Goal: Task Accomplishment & Management: Manage account settings

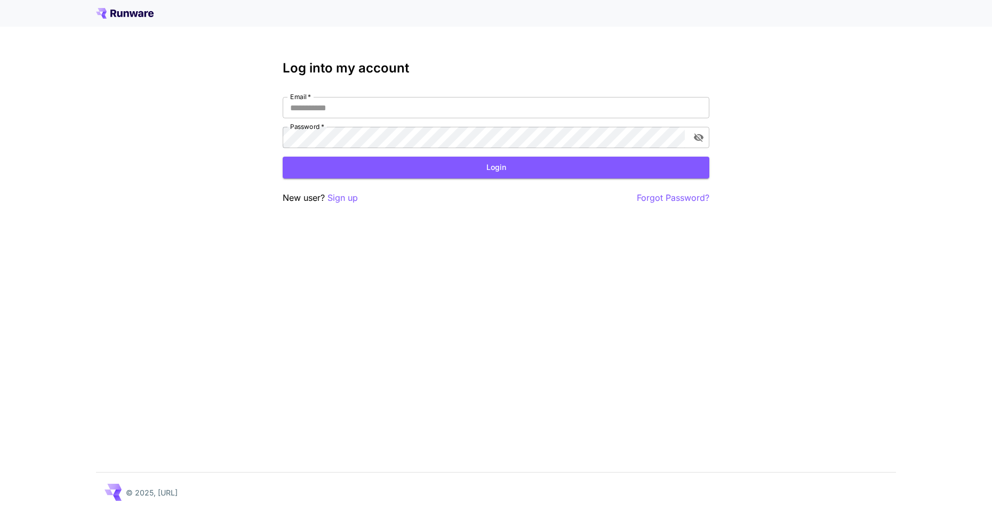
type input "**********"
click at [524, 68] on h3 "Log into my account" at bounding box center [496, 68] width 427 height 15
click at [489, 175] on button "Login" at bounding box center [496, 168] width 427 height 22
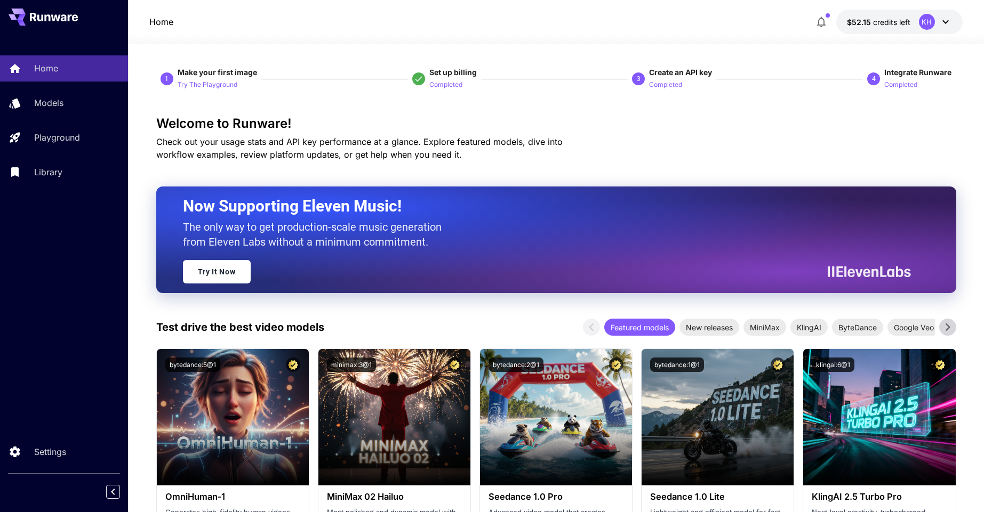
click at [945, 24] on icon at bounding box center [945, 21] width 13 height 13
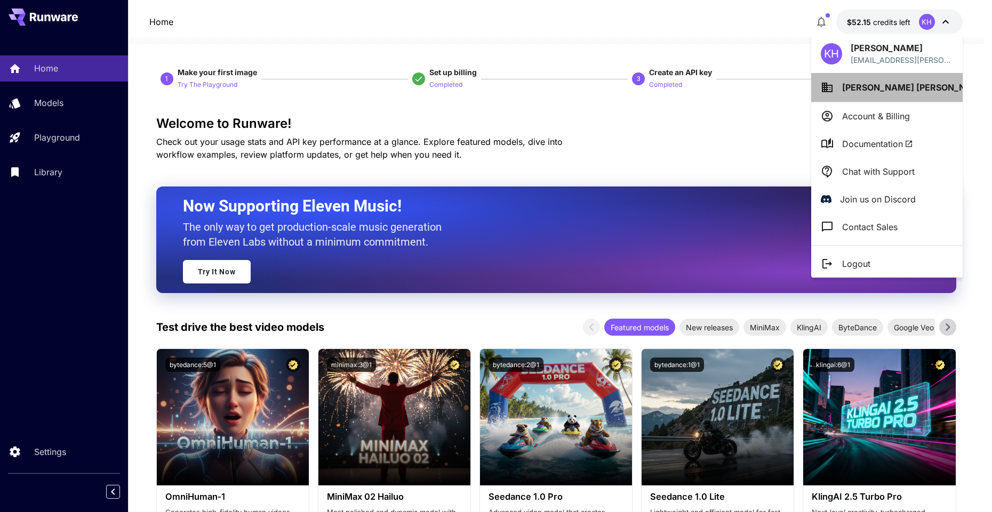
click at [991, 90] on icon at bounding box center [1002, 88] width 13 height 13
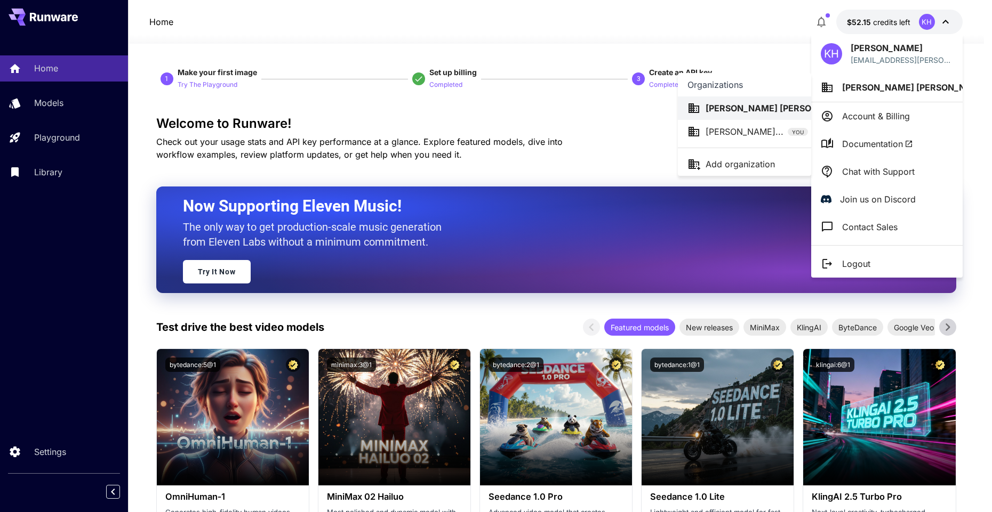
click at [747, 130] on p "[PERSON_NAME]..." at bounding box center [744, 131] width 78 height 13
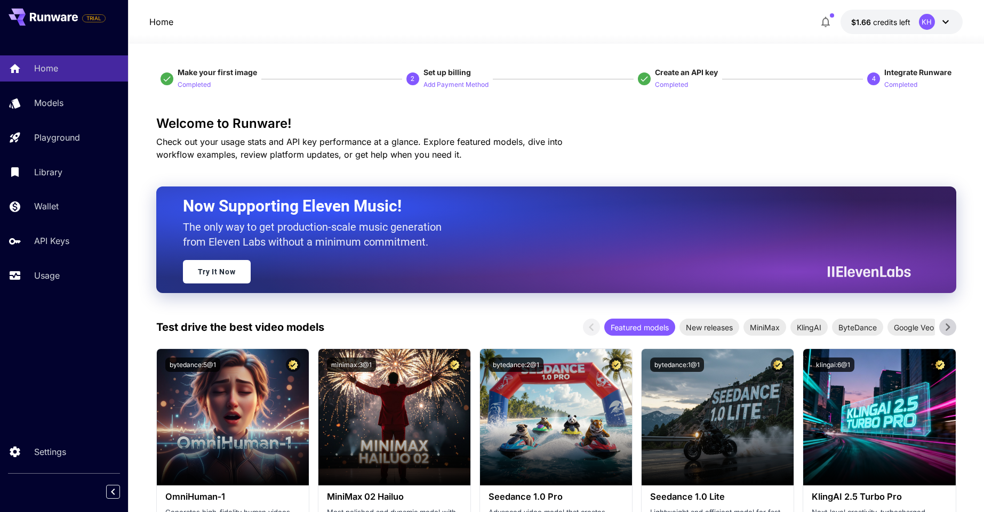
click at [950, 19] on icon at bounding box center [945, 21] width 13 height 13
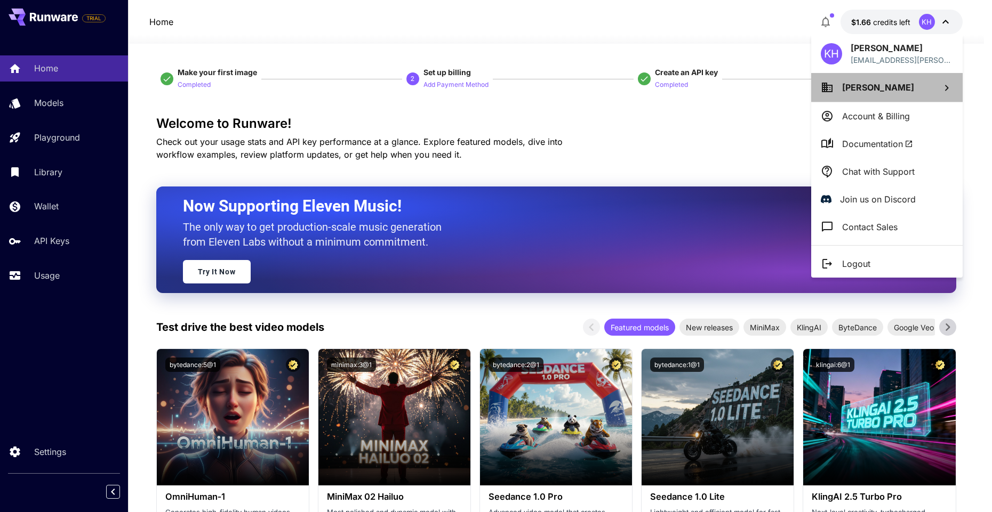
click at [882, 83] on span "[PERSON_NAME]" at bounding box center [878, 87] width 72 height 11
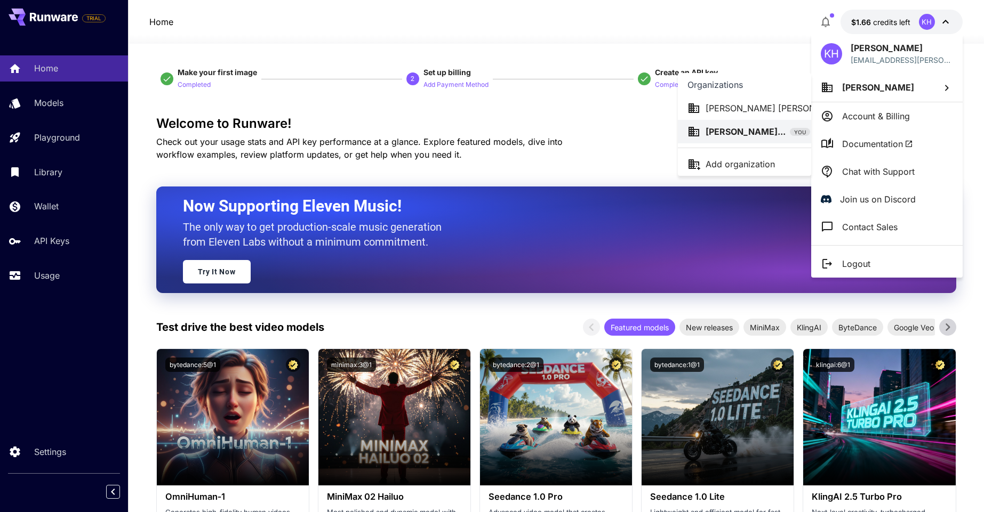
click at [719, 103] on p "[PERSON_NAME] [PERSON_NAME].." at bounding box center [779, 108] width 148 height 13
